Goal: Task Accomplishment & Management: Manage account settings

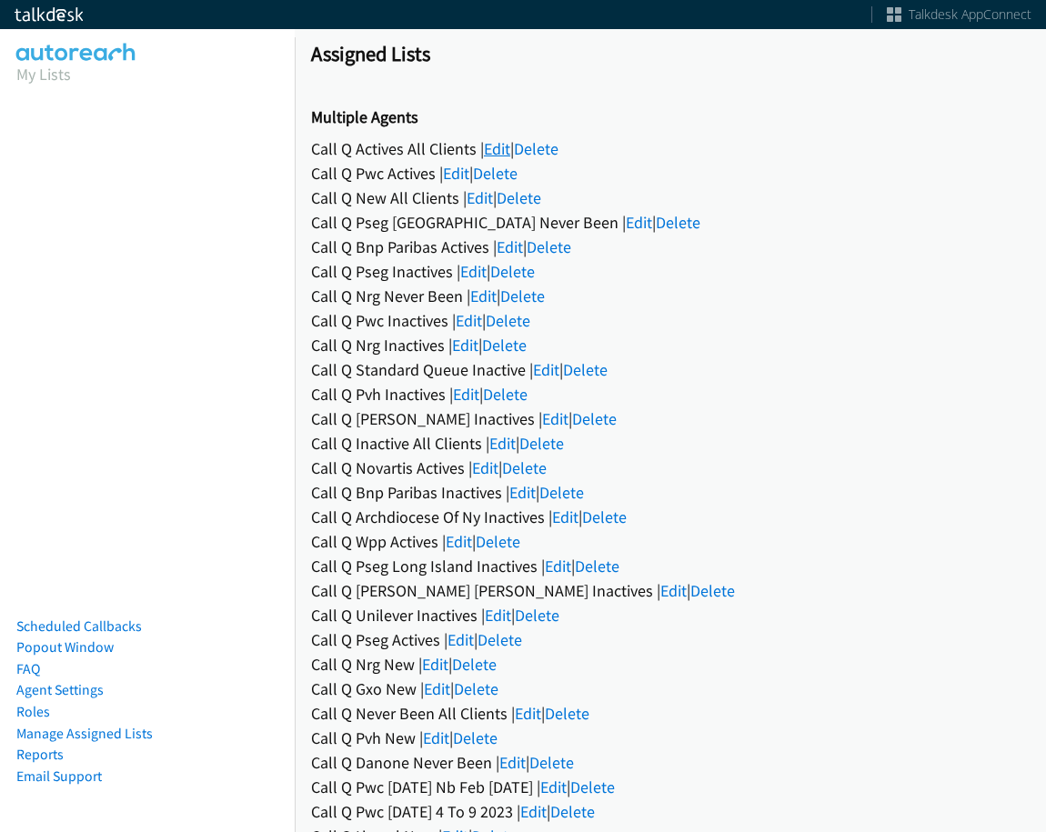
click at [507, 147] on link "Edit" at bounding box center [497, 148] width 26 height 21
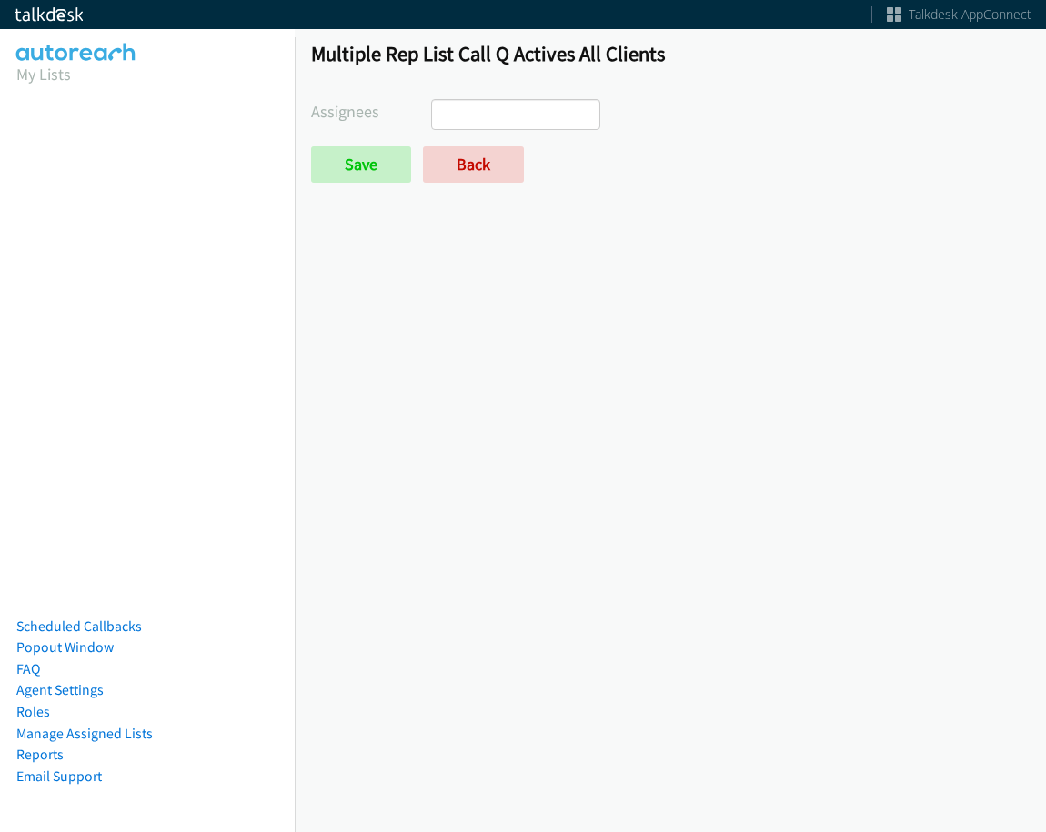
select select
click at [570, 116] on ul at bounding box center [515, 114] width 167 height 29
drag, startPoint x: 814, startPoint y: 157, endPoint x: 753, endPoint y: 156, distance: 61.0
click at [811, 157] on div "Save Back" at bounding box center [670, 164] width 719 height 36
click at [487, 150] on link "Back" at bounding box center [473, 164] width 101 height 36
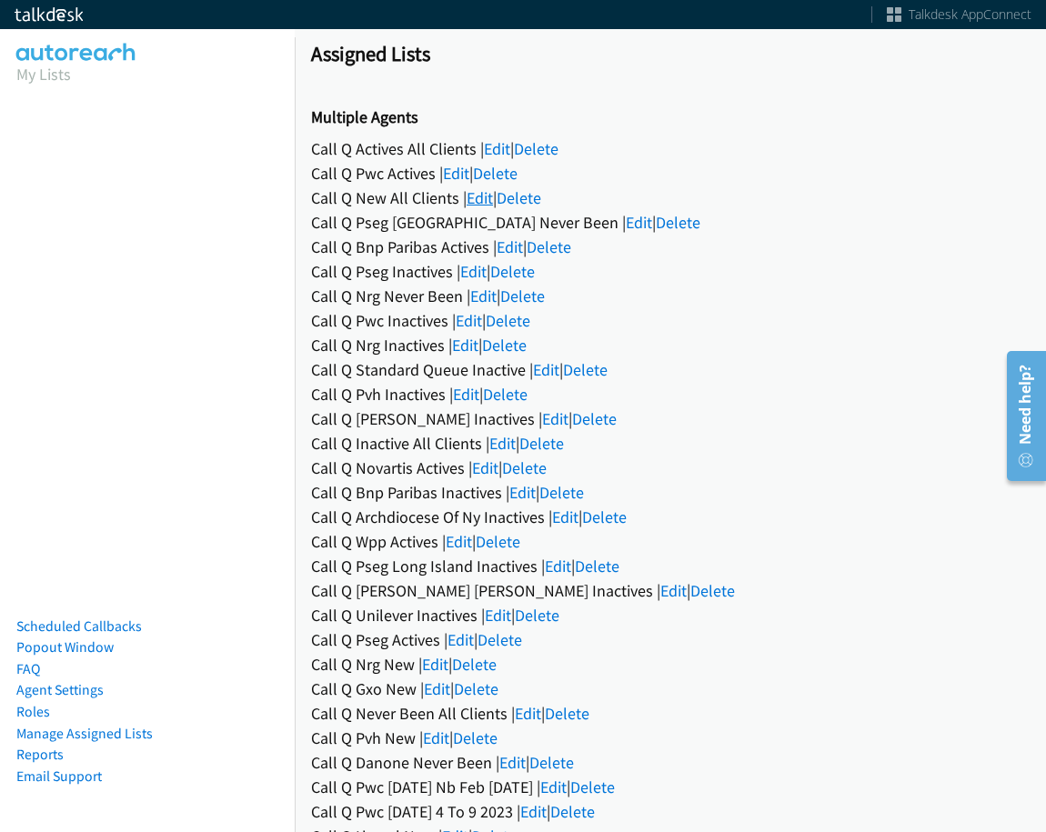
click at [477, 190] on link "Edit" at bounding box center [480, 197] width 26 height 21
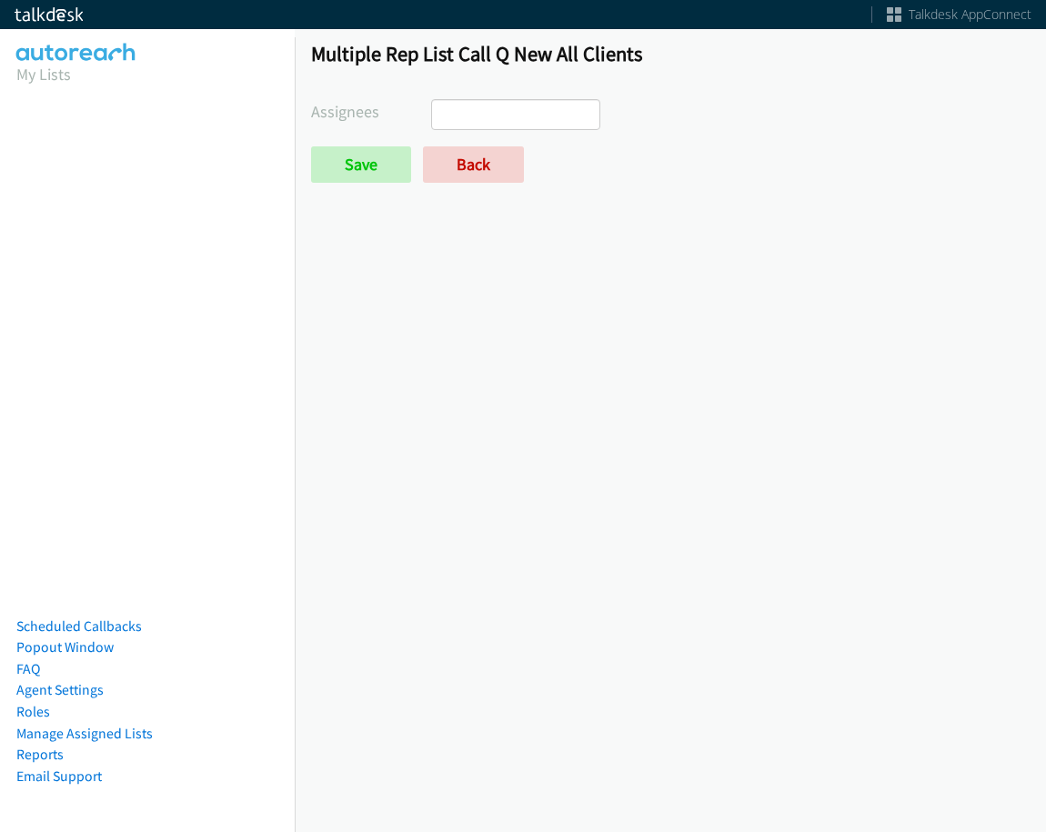
select select
drag, startPoint x: 0, startPoint y: 0, endPoint x: 528, endPoint y: 188, distance: 560.2
click at [485, 168] on link "Back" at bounding box center [473, 164] width 101 height 36
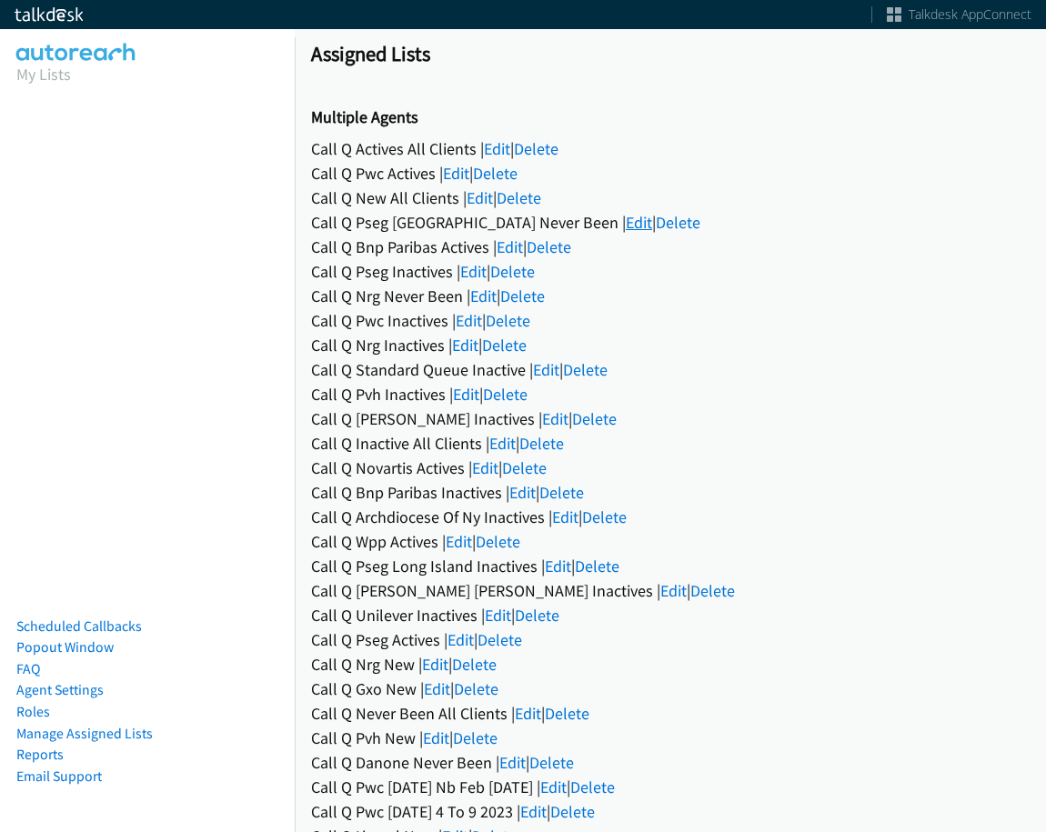
click at [626, 228] on link "Edit" at bounding box center [639, 222] width 26 height 21
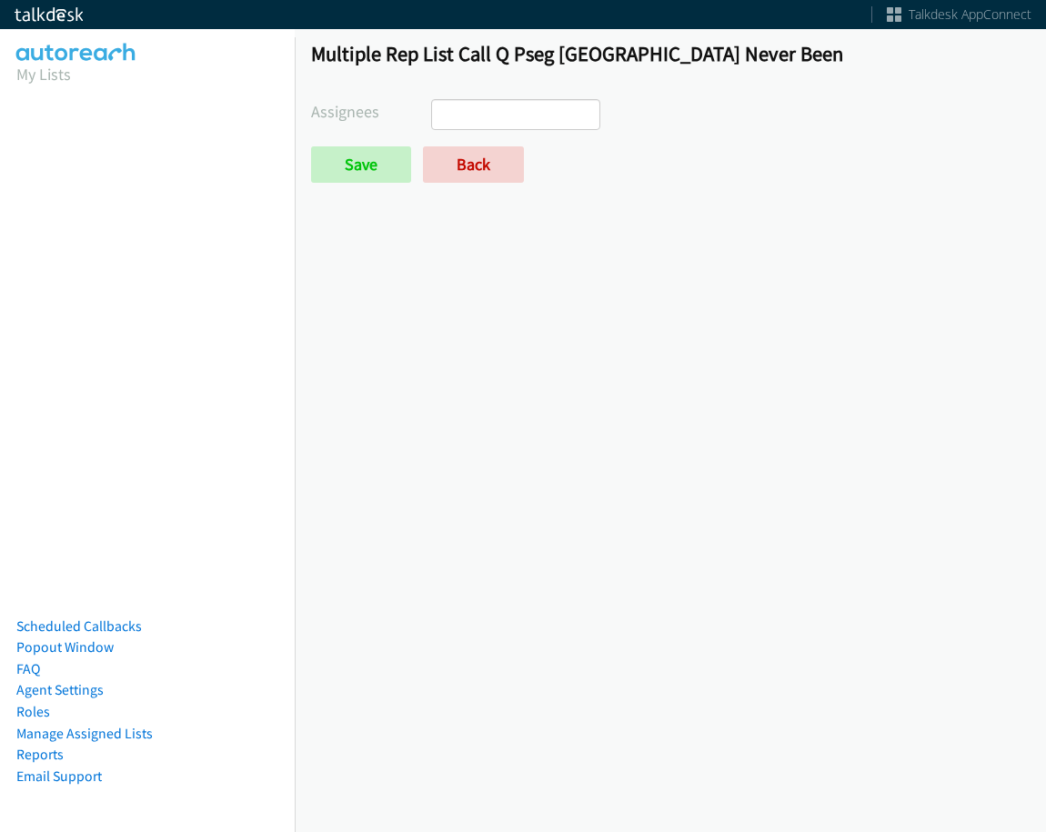
select select
drag, startPoint x: 485, startPoint y: 167, endPoint x: 667, endPoint y: 224, distance: 190.5
click at [485, 166] on link "Back" at bounding box center [473, 164] width 101 height 36
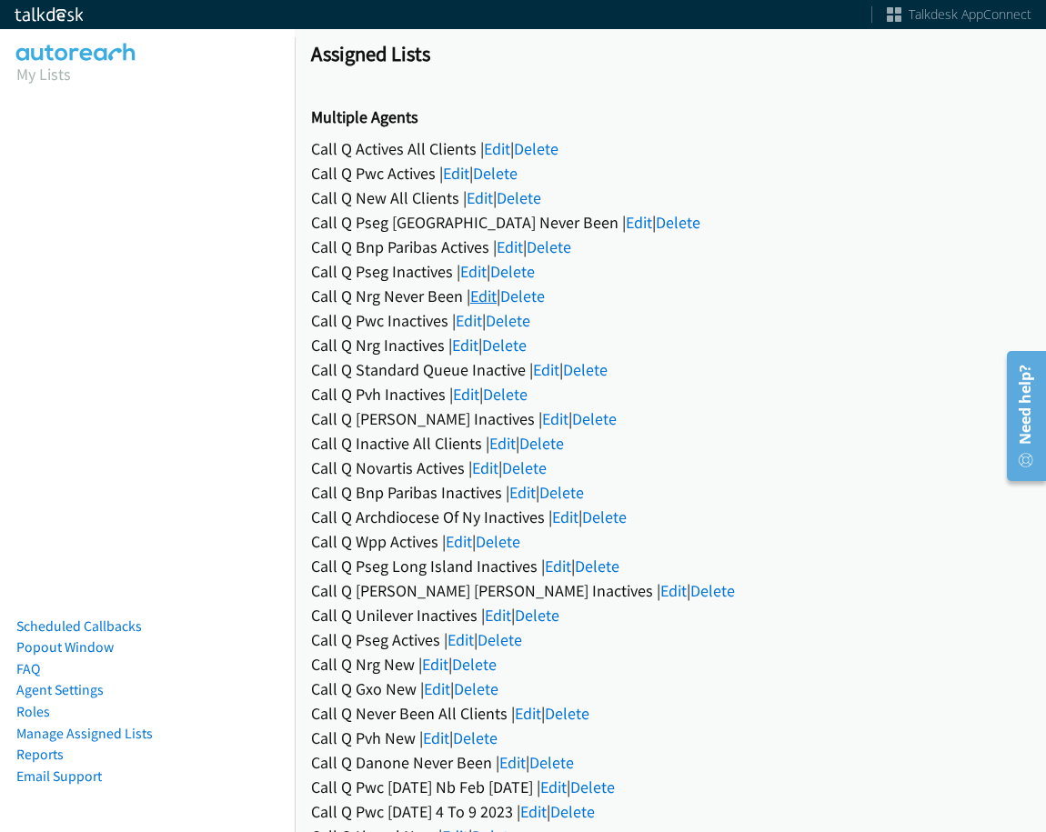
click at [484, 292] on link "Edit" at bounding box center [483, 296] width 26 height 21
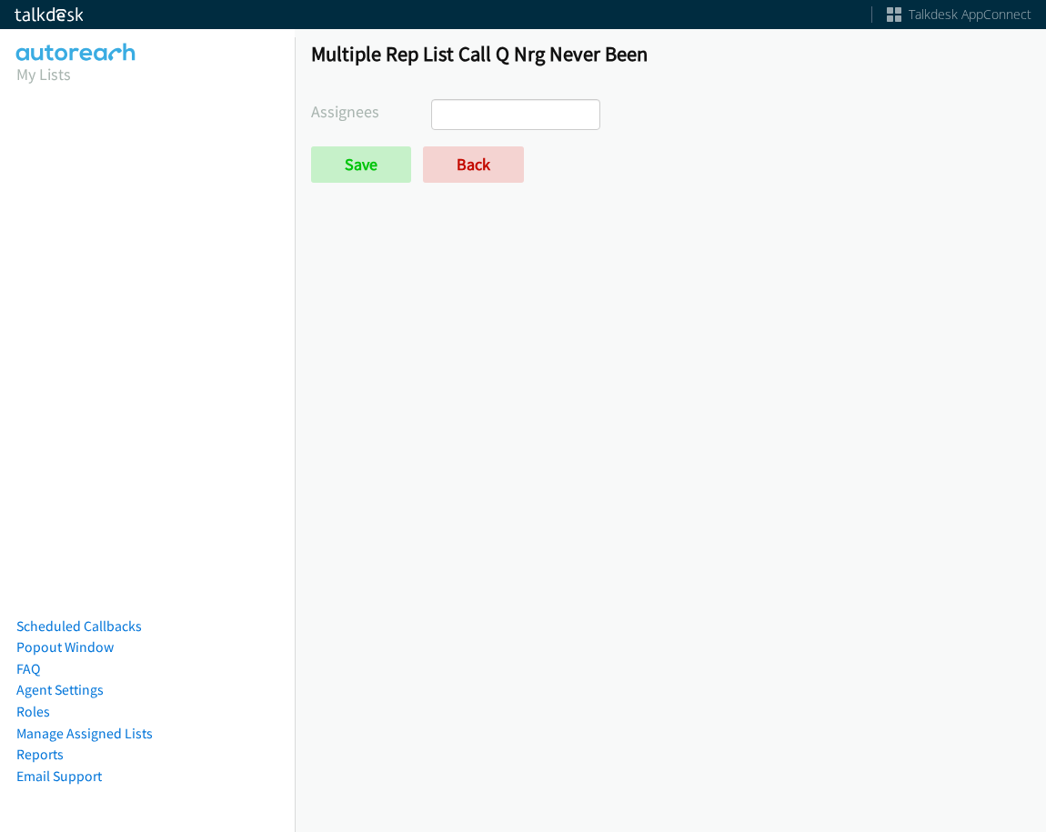
select select
click at [444, 179] on link "Back" at bounding box center [473, 164] width 101 height 36
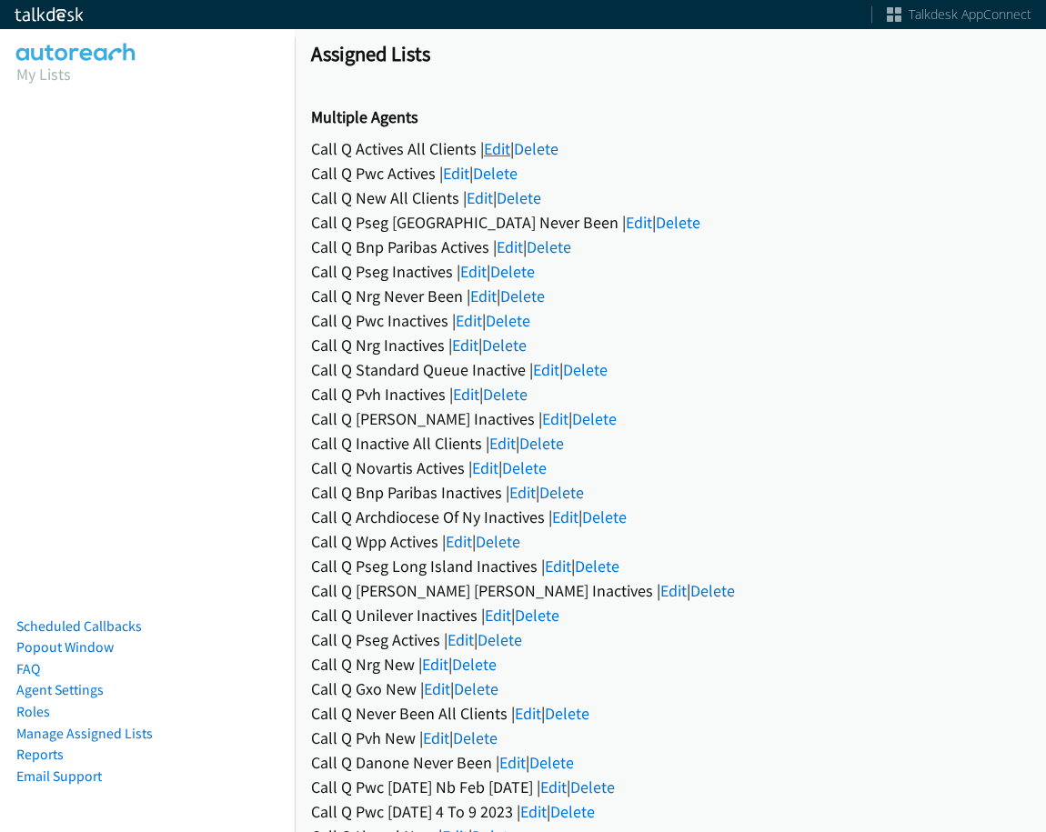
click at [491, 142] on link "Edit" at bounding box center [497, 148] width 26 height 21
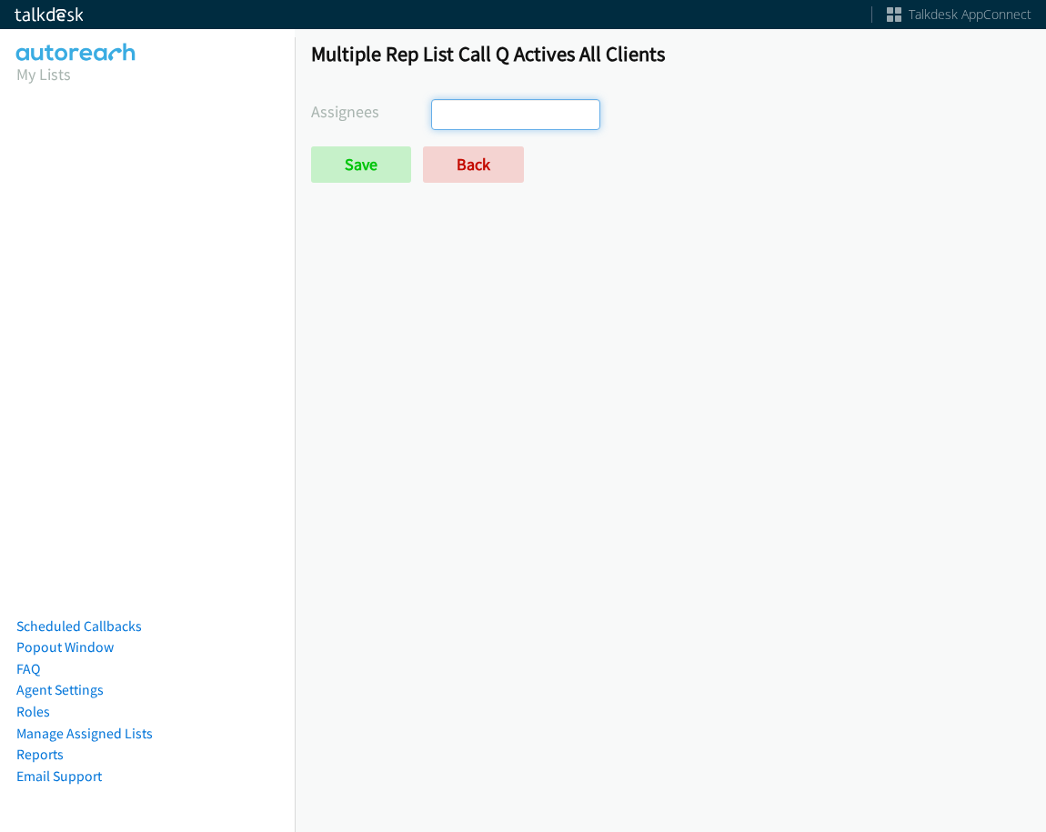
click at [493, 121] on input "search" at bounding box center [464, 114] width 64 height 29
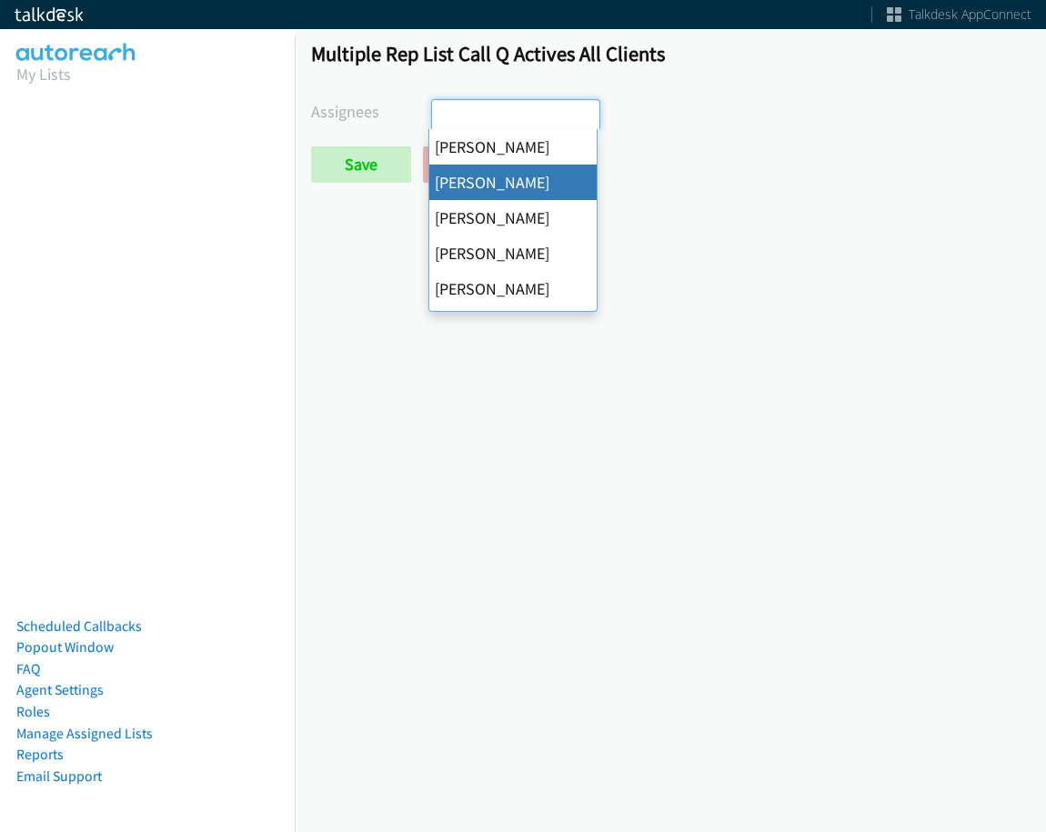
select select "05d74157-9386-4beb-b15d-36aa9c6f71bc"
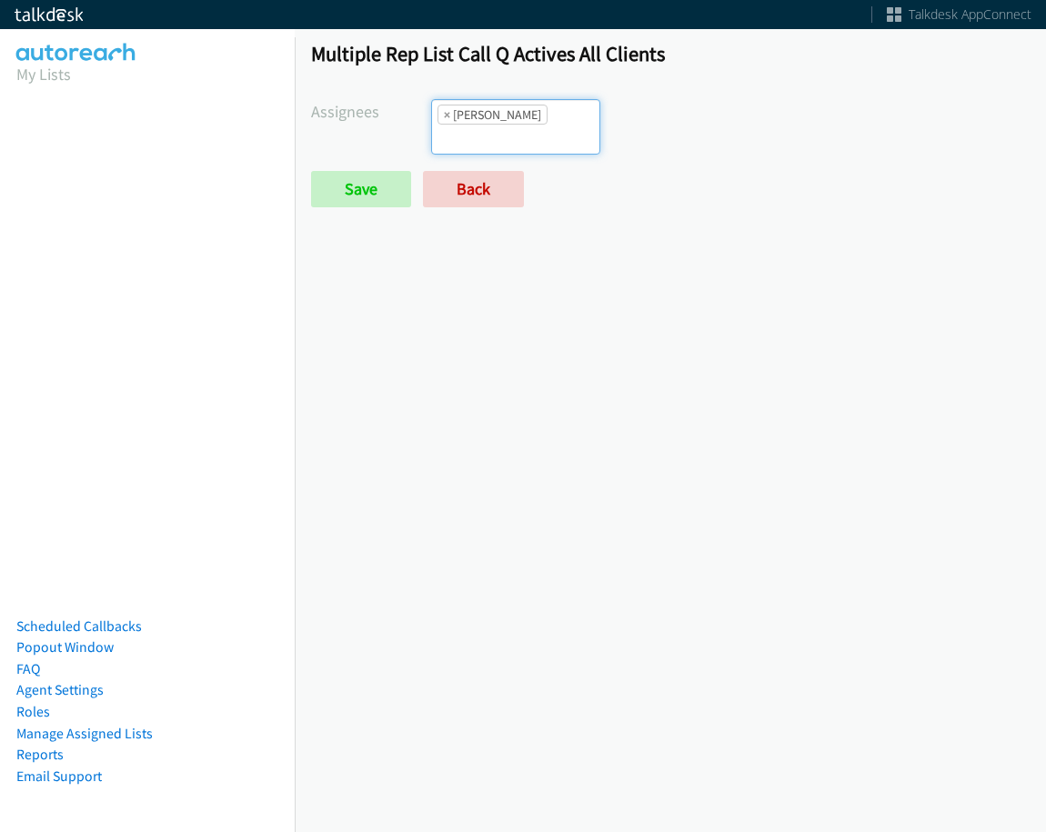
scroll to position [22, 0]
click at [496, 125] on input "search" at bounding box center [464, 139] width 64 height 29
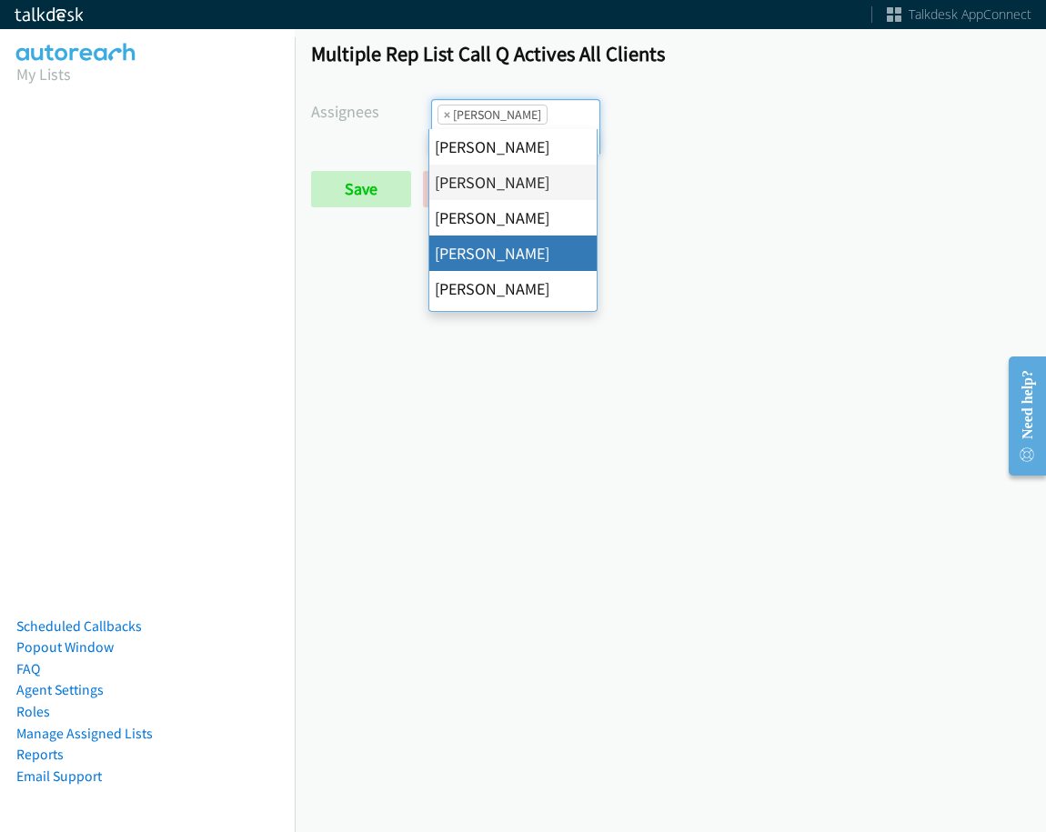
drag, startPoint x: 519, startPoint y: 252, endPoint x: 532, endPoint y: 142, distance: 110.9
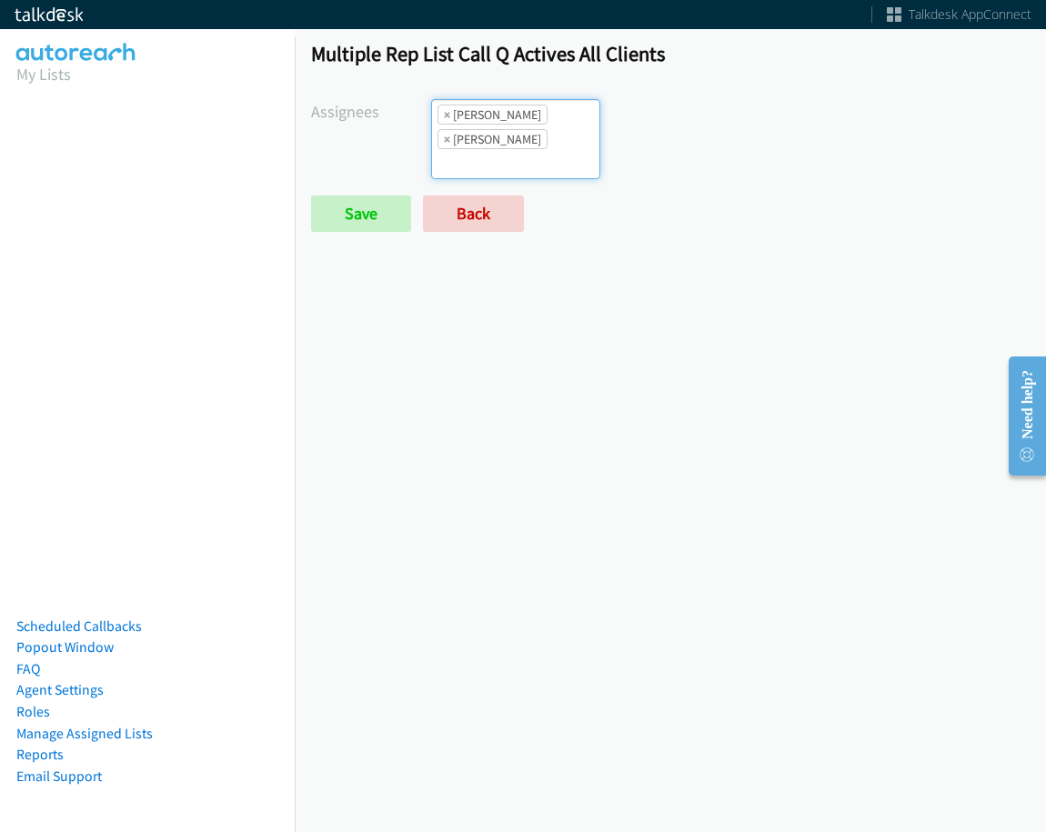
click at [496, 149] on input "search" at bounding box center [464, 163] width 64 height 29
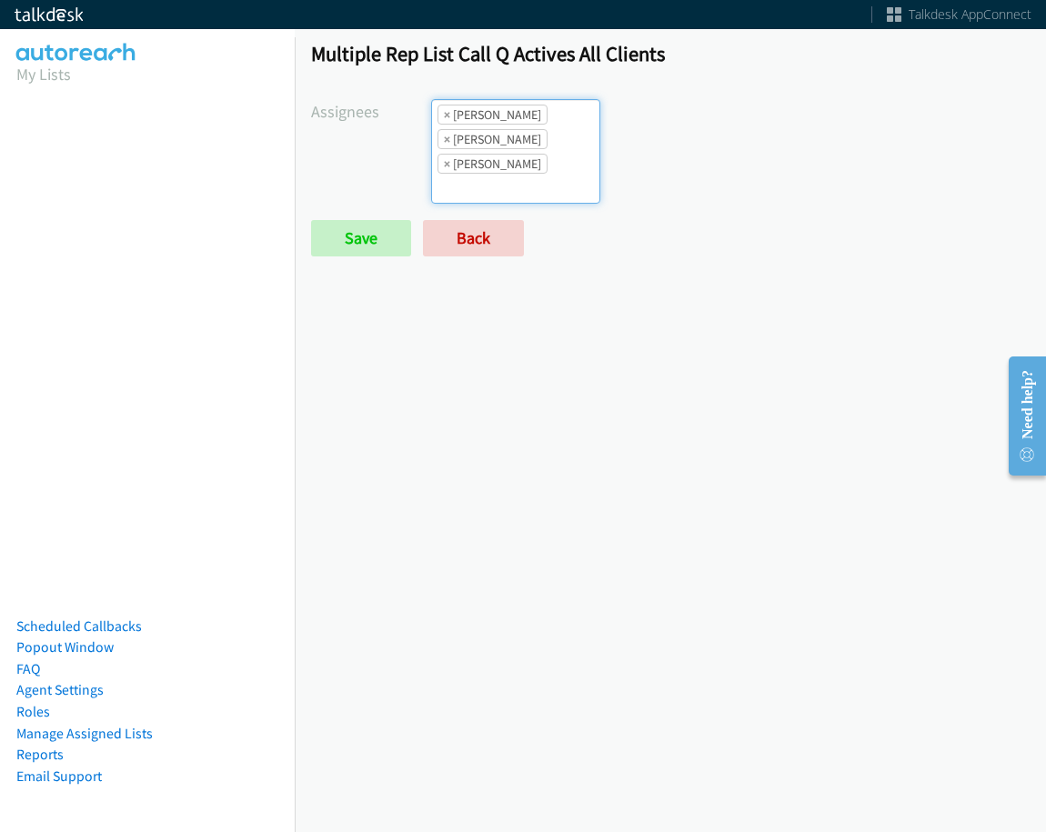
click at [539, 136] on ul "× Alana Ruiz × Charles Ross × Daquaya Johnson" at bounding box center [515, 151] width 167 height 103
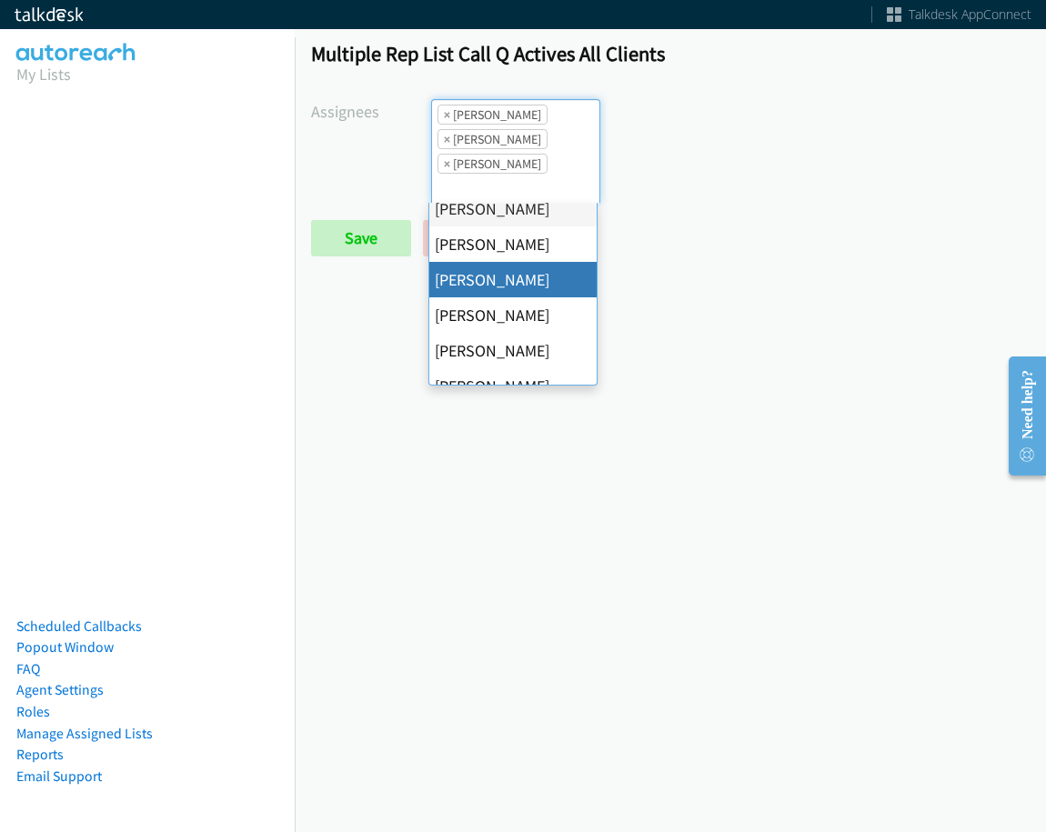
scroll to position [182, 0]
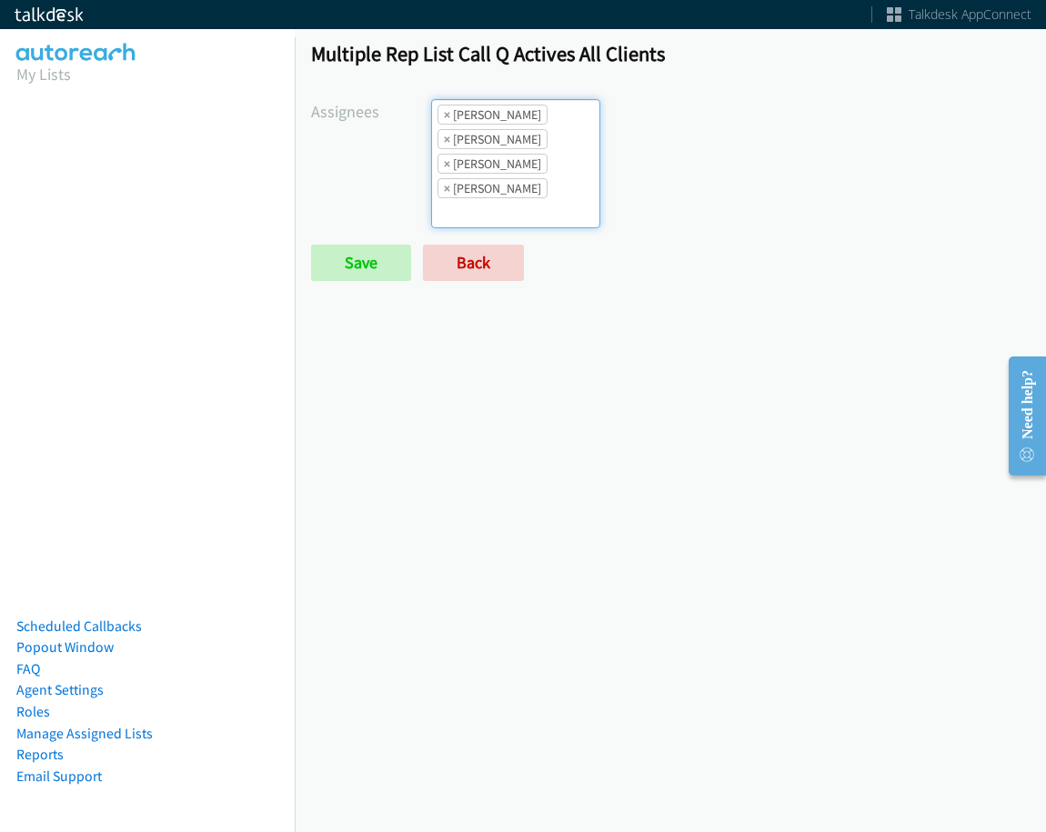
click at [528, 152] on ul "× Alana Ruiz × Charles Ross × Daquaya Johnson × Jasmin Martinez" at bounding box center [515, 163] width 167 height 127
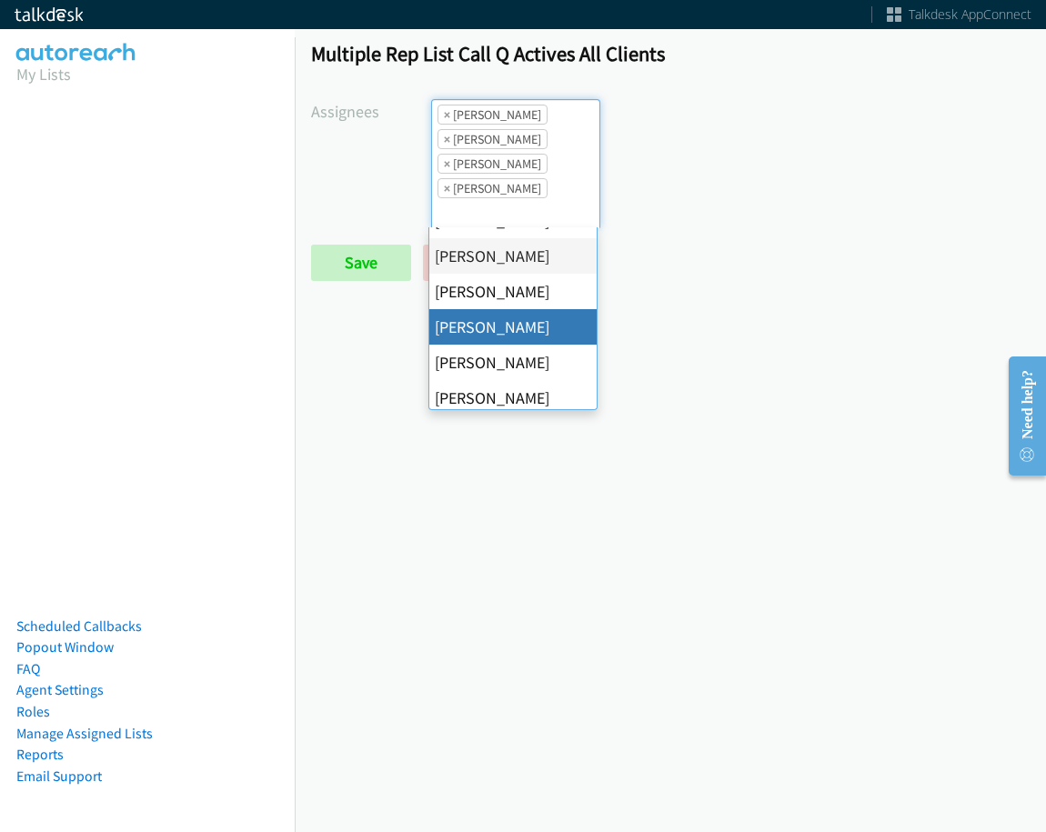
scroll to position [315, 0]
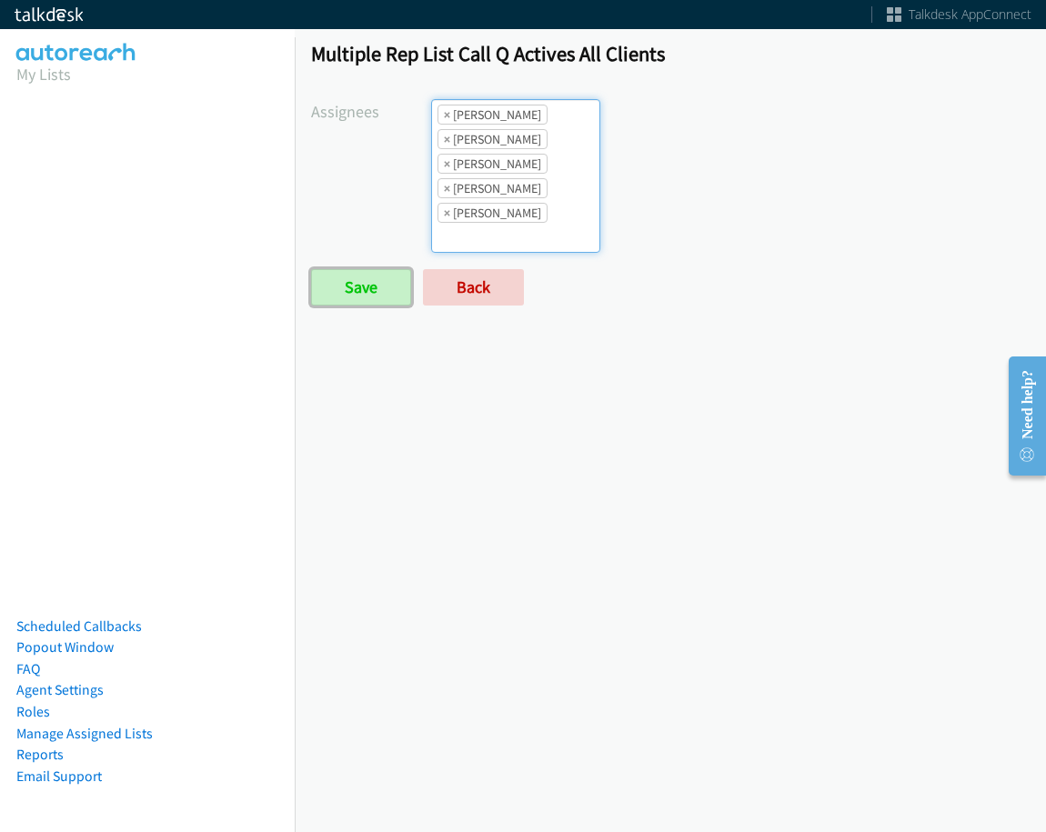
click at [388, 288] on input "Save" at bounding box center [361, 287] width 100 height 36
